Goal: Find specific page/section: Find specific page/section

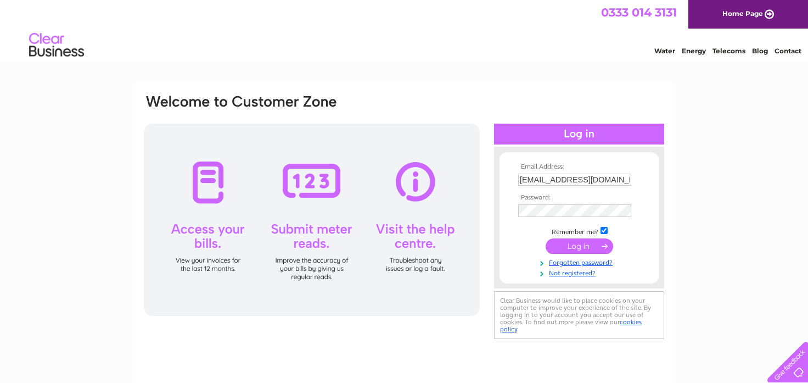
click at [587, 248] on input "submit" at bounding box center [580, 245] width 68 height 15
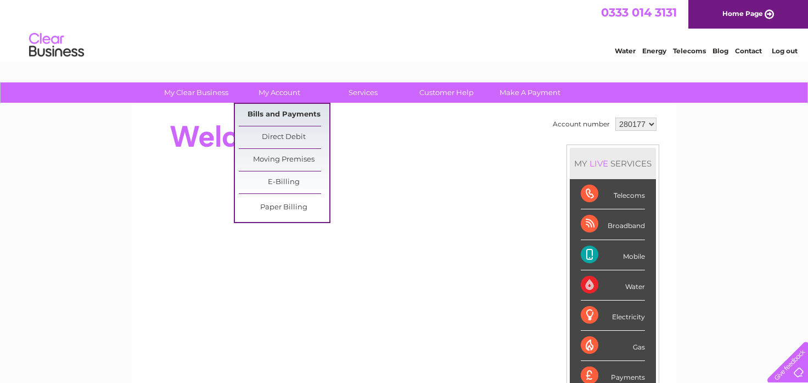
click at [272, 113] on link "Bills and Payments" at bounding box center [284, 115] width 91 height 22
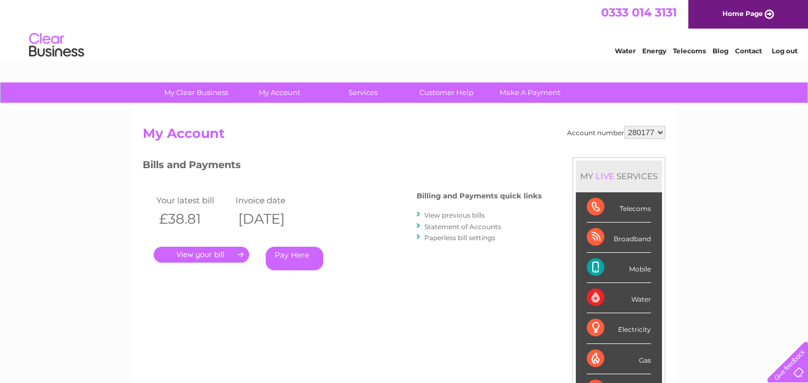
click at [210, 254] on link "." at bounding box center [202, 255] width 96 height 16
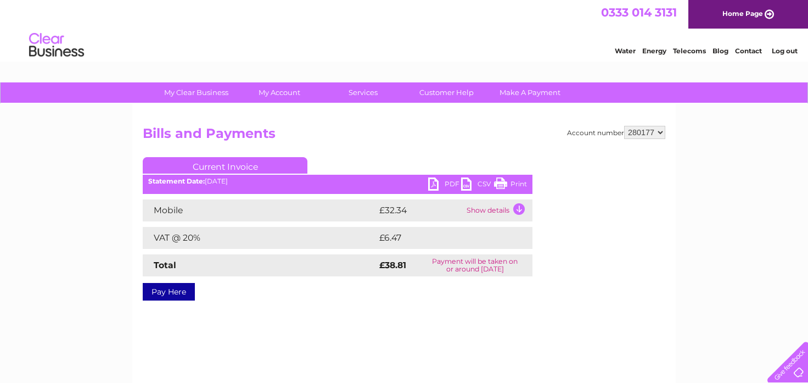
click at [500, 182] on link "Print" at bounding box center [510, 185] width 33 height 16
